Goal: Task Accomplishment & Management: Manage account settings

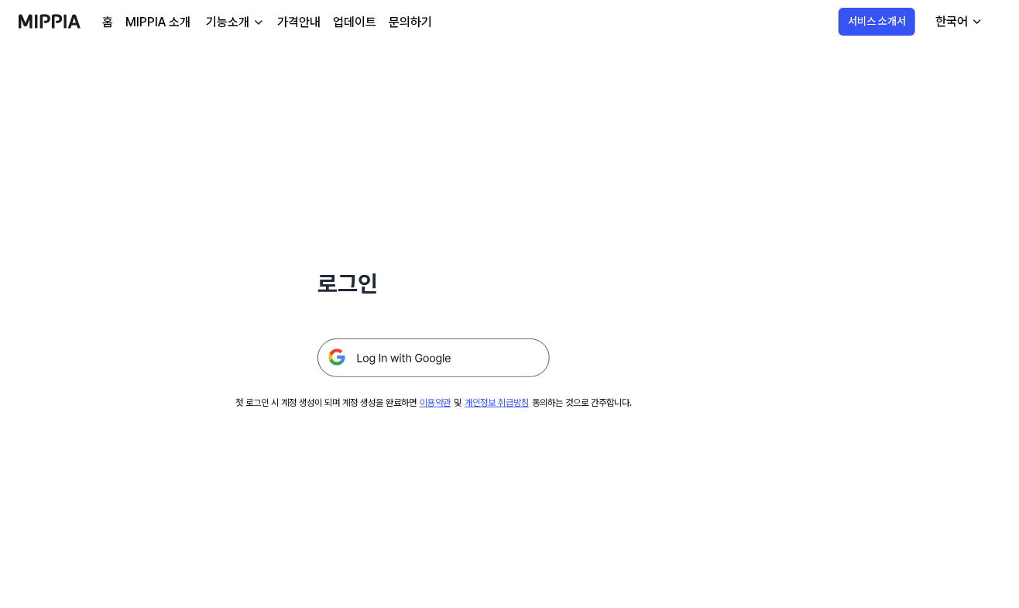
click at [432, 356] on img at bounding box center [434, 358] width 232 height 39
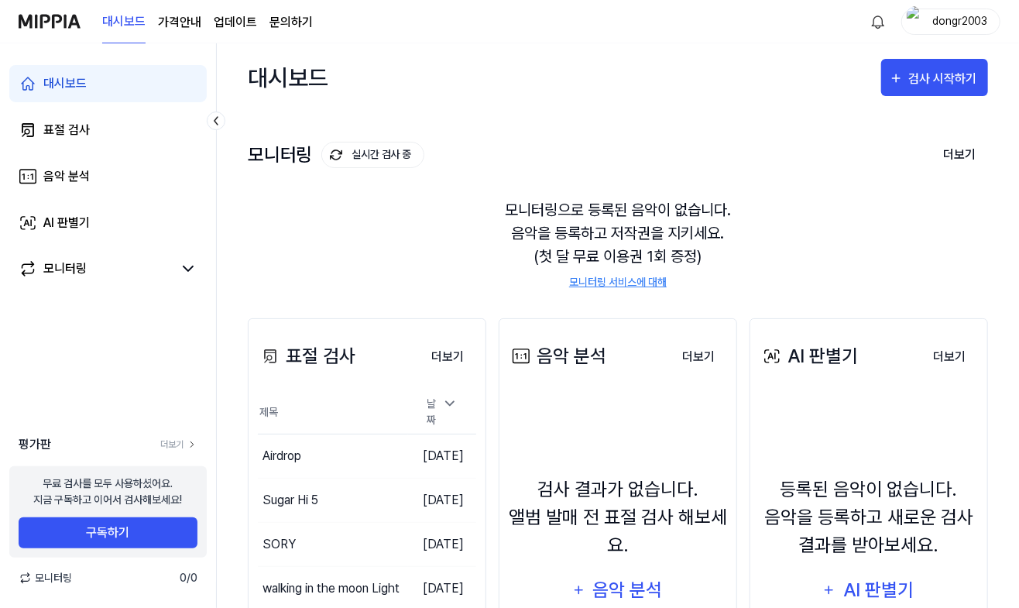
click at [964, 22] on div "dongr2003" at bounding box center [960, 20] width 60 height 17
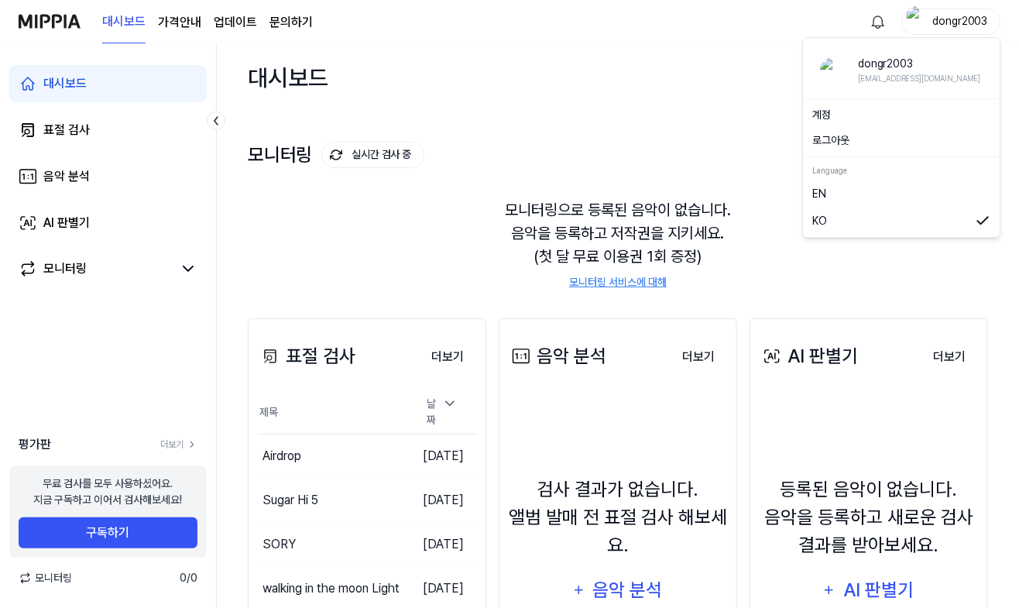
click at [844, 112] on link "계정" at bounding box center [902, 116] width 178 height 16
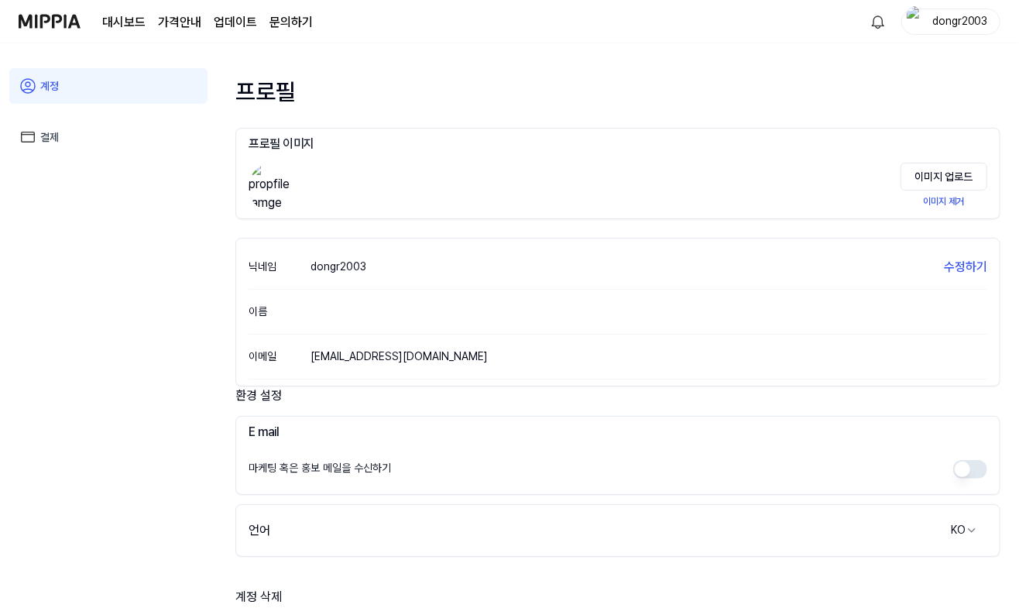
click at [48, 139] on link "결제" at bounding box center [108, 137] width 198 height 36
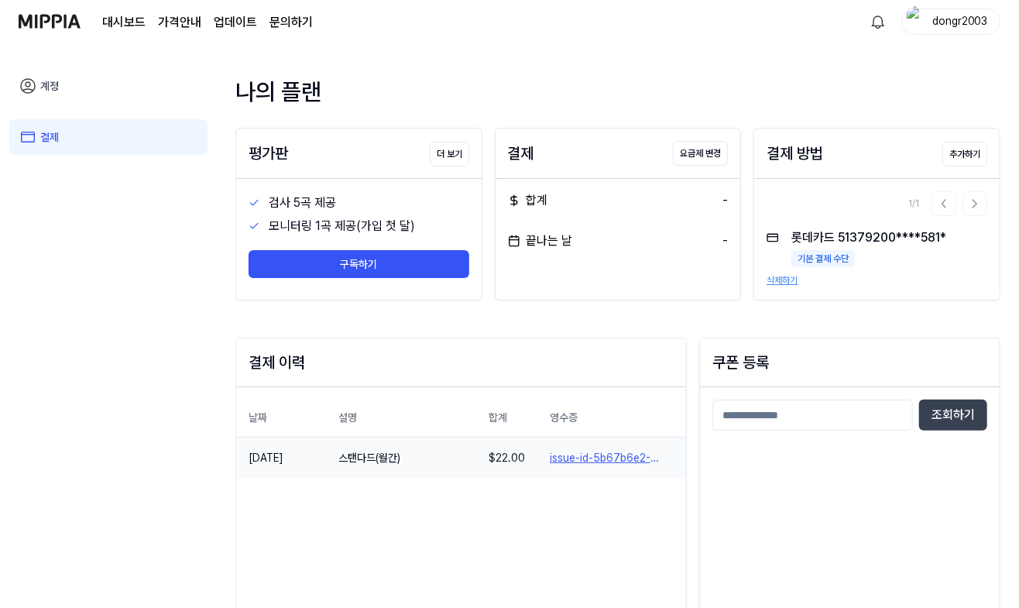
drag, startPoint x: 287, startPoint y: 461, endPoint x: 320, endPoint y: 461, distance: 32.5
click at [320, 461] on td "[DATE]" at bounding box center [281, 458] width 90 height 42
click at [854, 500] on div "조회하기" at bounding box center [850, 545] width 300 height 316
